Goal: Navigation & Orientation: Find specific page/section

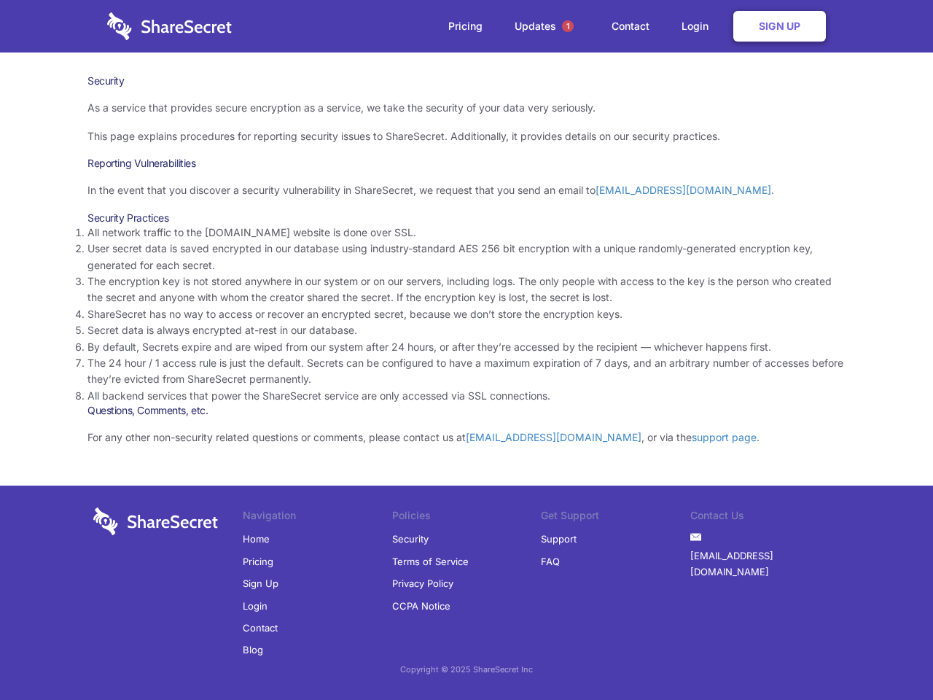
click at [467, 350] on li "By default, Secrets expire and are wiped from our system after 24 hours, or aft…" at bounding box center [466, 347] width 758 height 16
click at [568, 26] on span "1" at bounding box center [568, 26] width 12 height 12
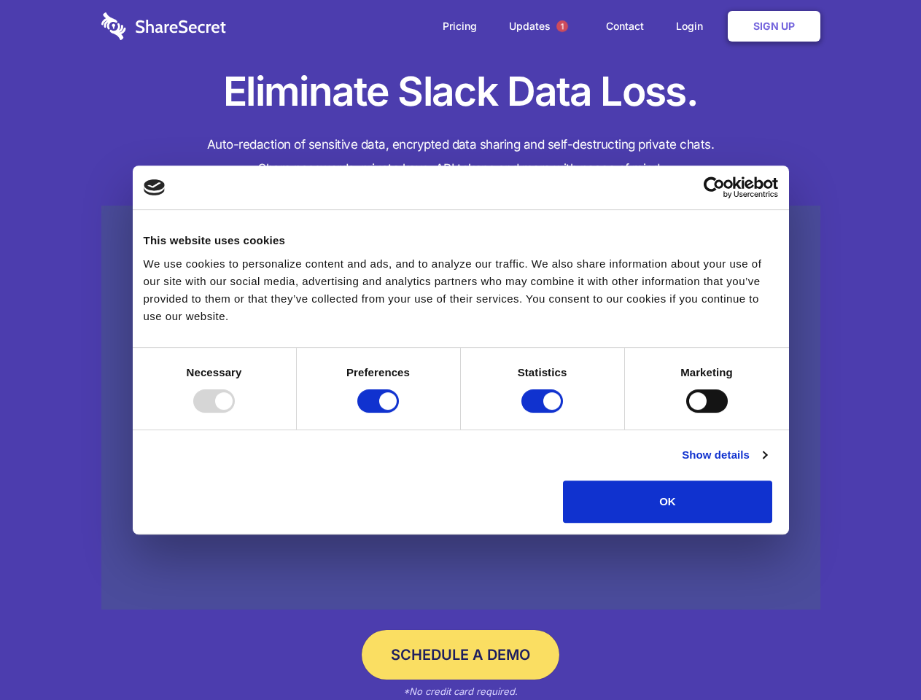
click at [235, 413] on div at bounding box center [214, 400] width 42 height 23
click at [399, 413] on input "Preferences" at bounding box center [378, 400] width 42 height 23
checkbox input "false"
click at [544, 413] on input "Statistics" at bounding box center [542, 400] width 42 height 23
checkbox input "false"
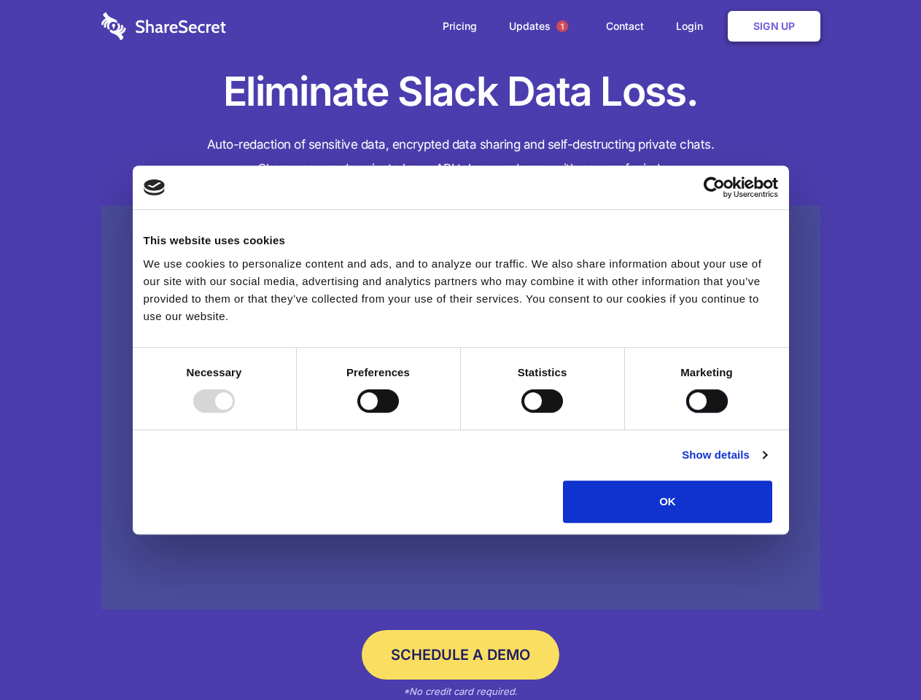
click at [686, 413] on input "Marketing" at bounding box center [707, 400] width 42 height 23
checkbox input "true"
click at [766, 464] on link "Show details" at bounding box center [724, 454] width 85 height 17
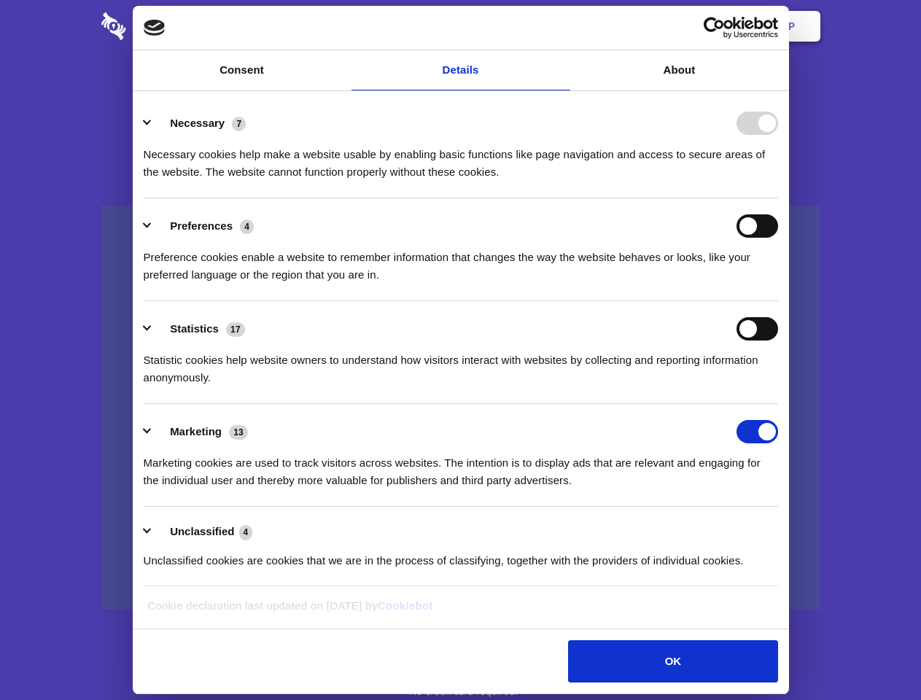
click at [778, 198] on li "Necessary 7 Necessary cookies help make a website usable by enabling basic func…" at bounding box center [461, 147] width 634 height 103
click at [561, 26] on span "1" at bounding box center [562, 26] width 12 height 12
